Goal: Check status: Check status

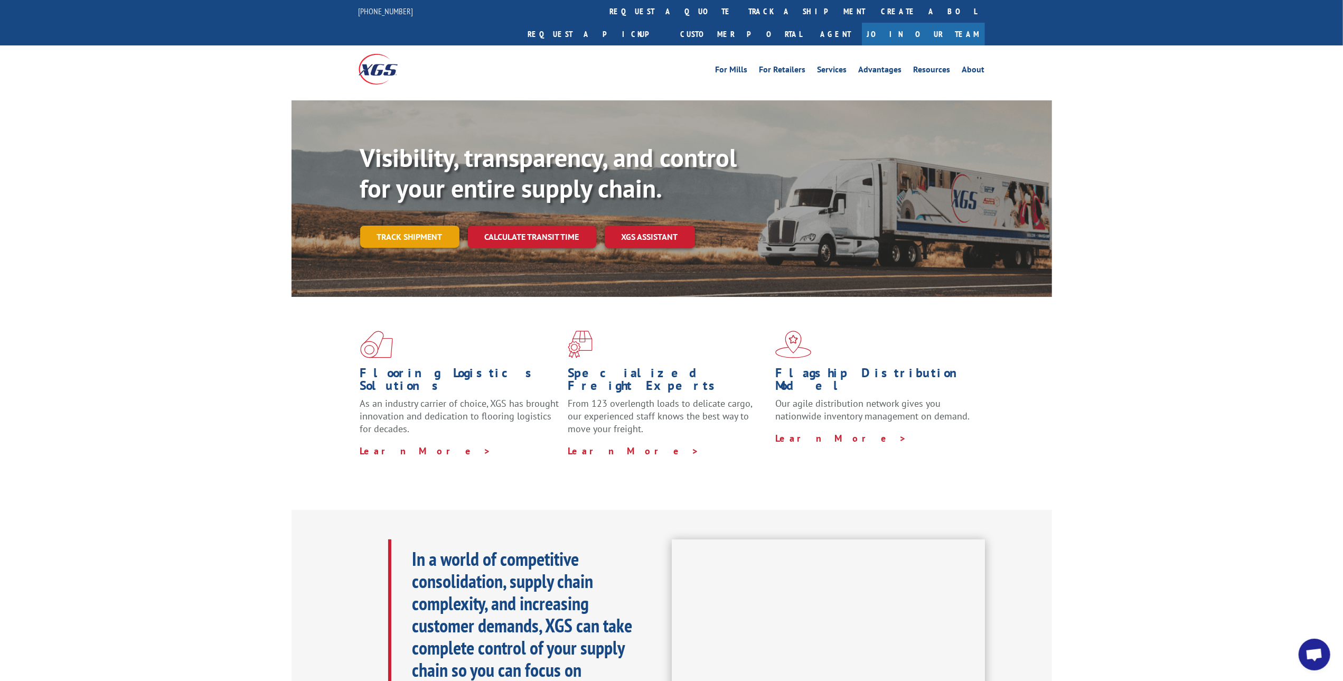
click at [410, 226] on link "Track shipment" at bounding box center [409, 237] width 99 height 22
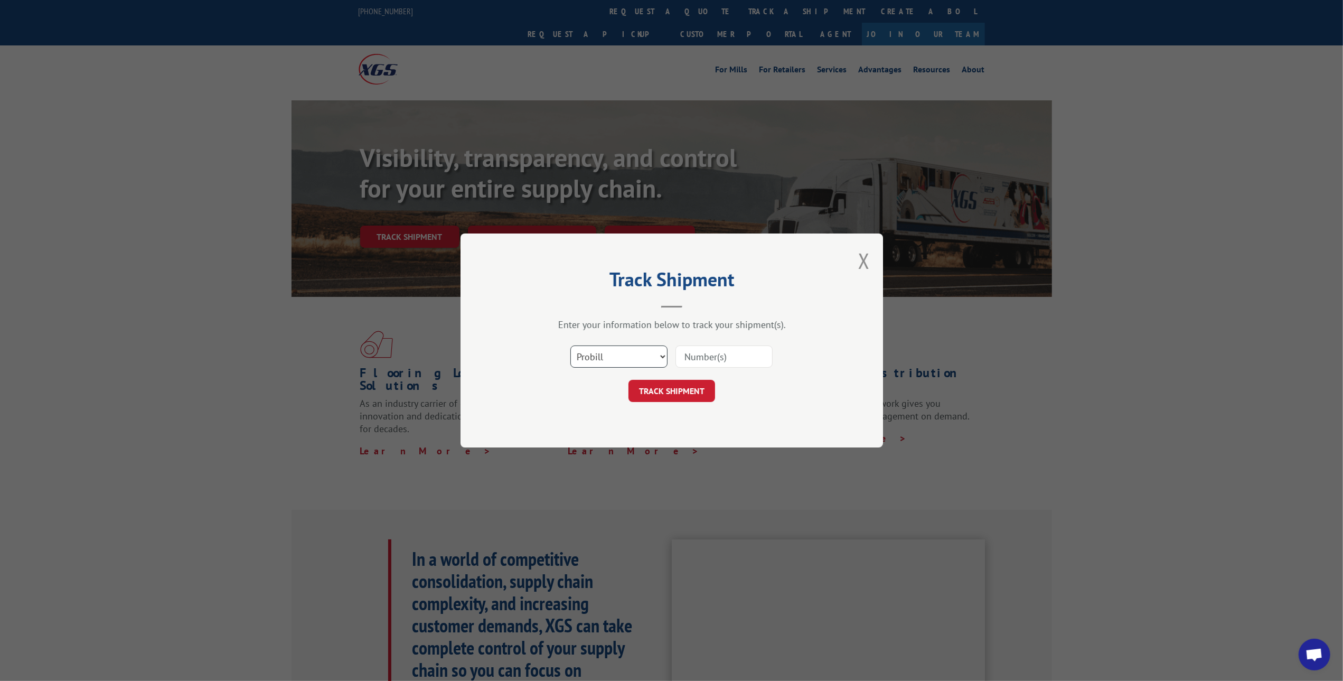
click at [662, 358] on select "Select category... Probill BOL PO" at bounding box center [619, 356] width 97 height 22
select select "bol"
click at [571, 345] on select "Select category... Probill BOL PO" at bounding box center [619, 356] width 97 height 22
click at [697, 359] on input at bounding box center [724, 356] width 97 height 22
paste input "2814029"
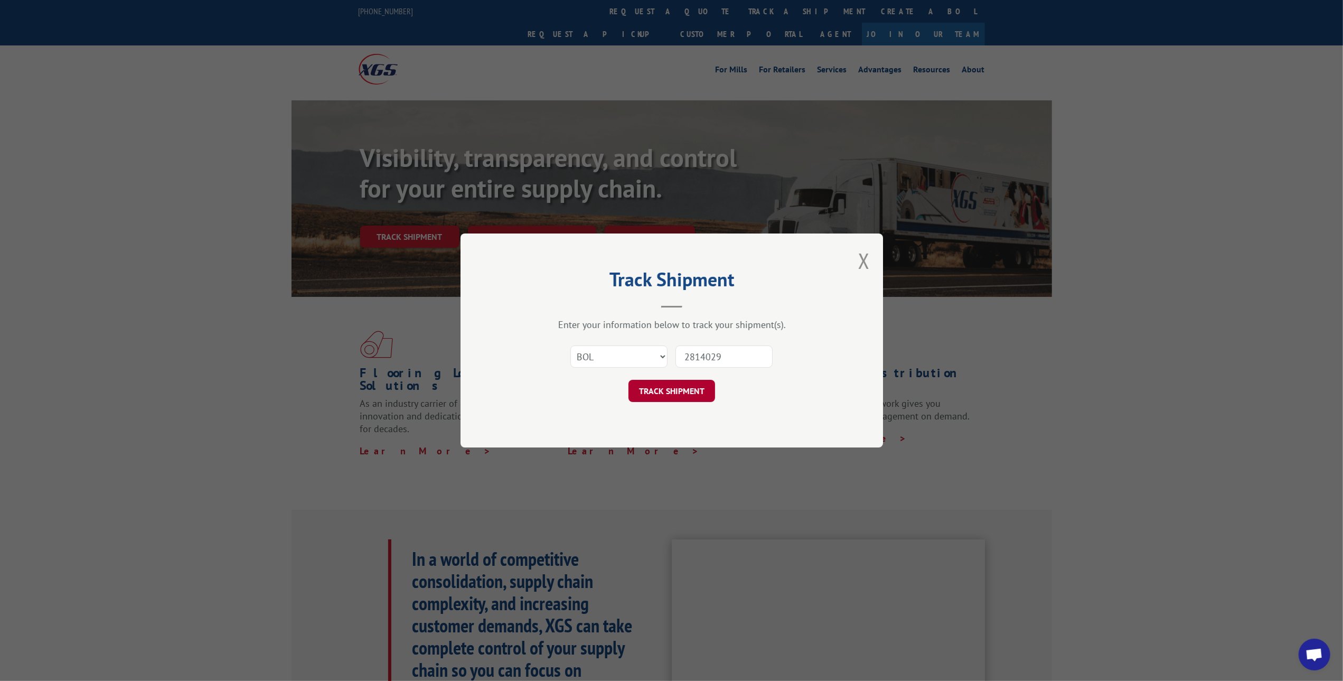
type input "2814029"
click at [680, 388] on button "TRACK SHIPMENT" at bounding box center [672, 391] width 87 height 22
